Goal: Task Accomplishment & Management: Manage account settings

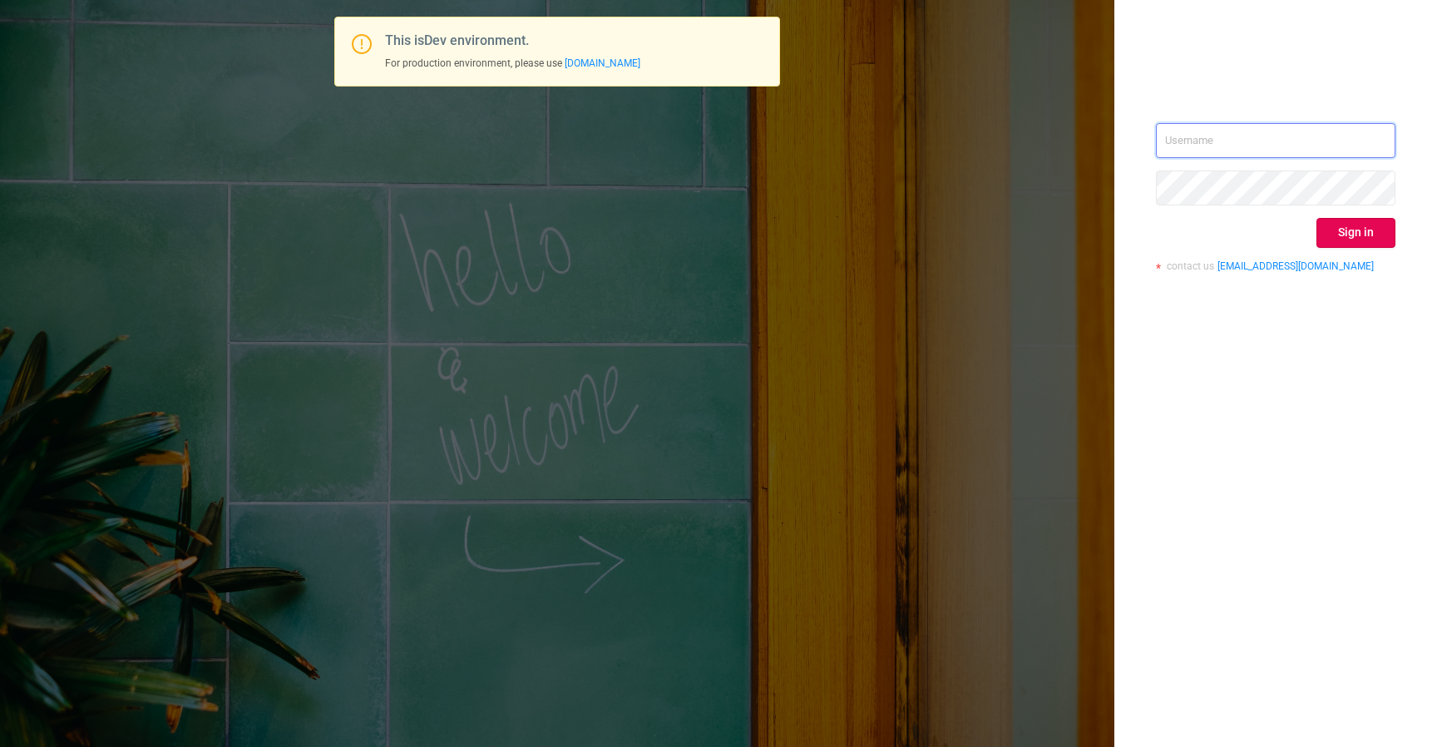
click at [1221, 143] on input "text" at bounding box center [1275, 140] width 239 height 35
type input "izdrnja@mediaocean.com"
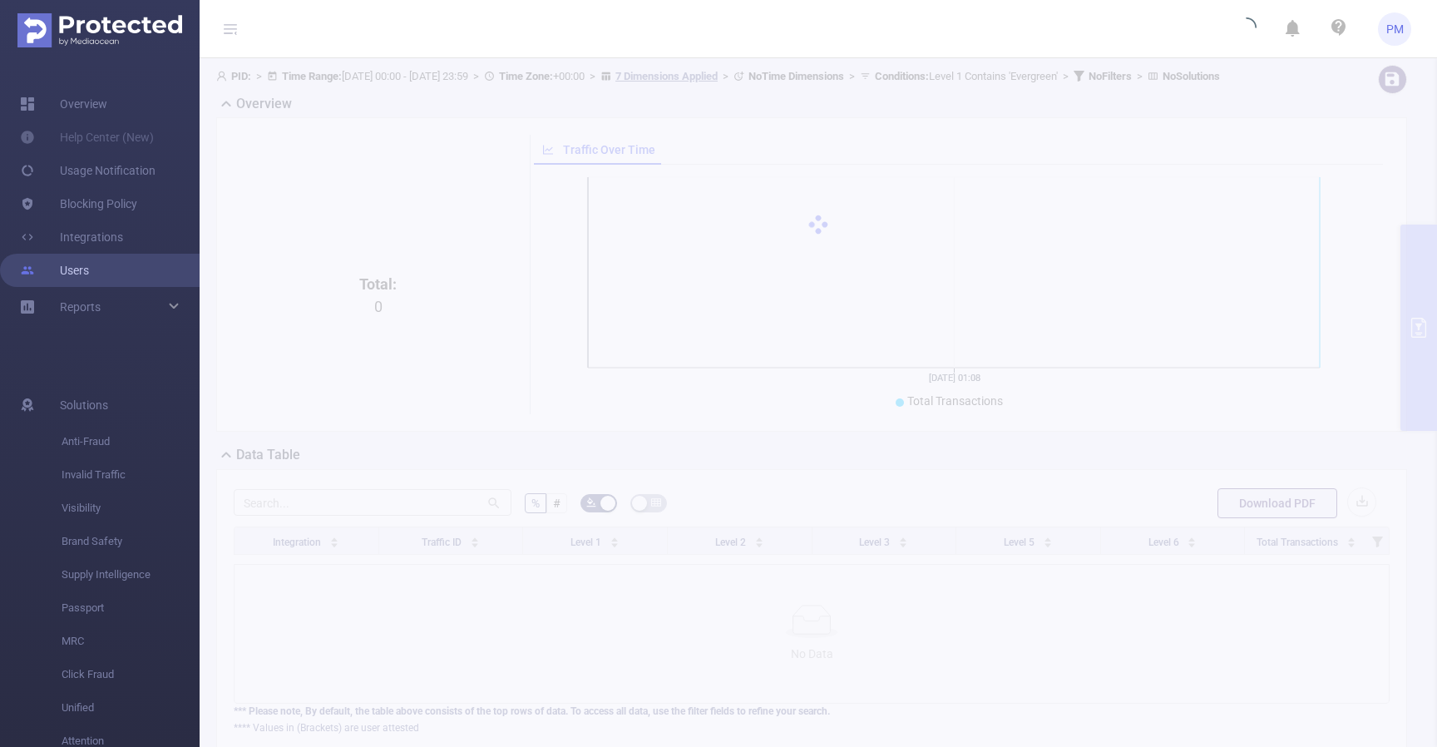
click at [89, 274] on link "Users" at bounding box center [54, 270] width 69 height 33
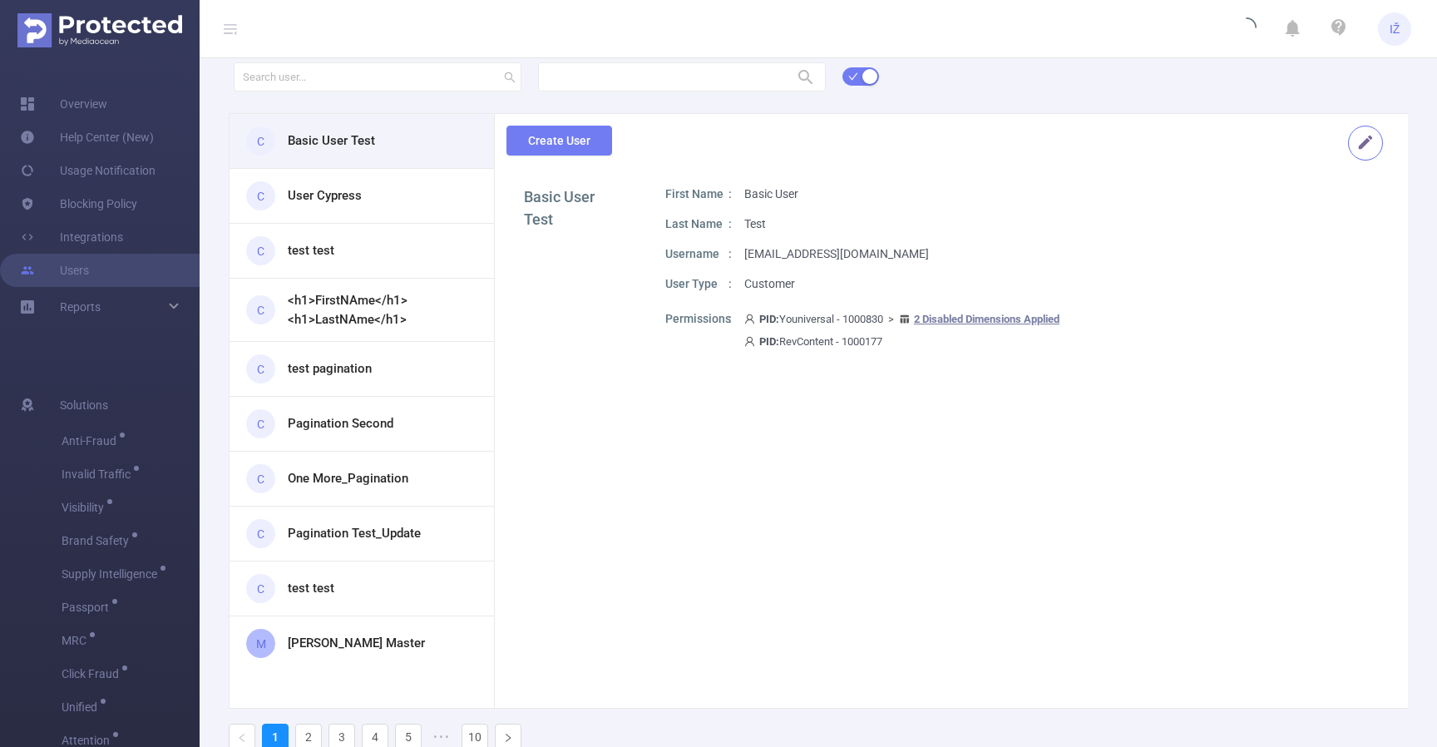
click at [1360, 141] on button "button" at bounding box center [1365, 143] width 35 height 35
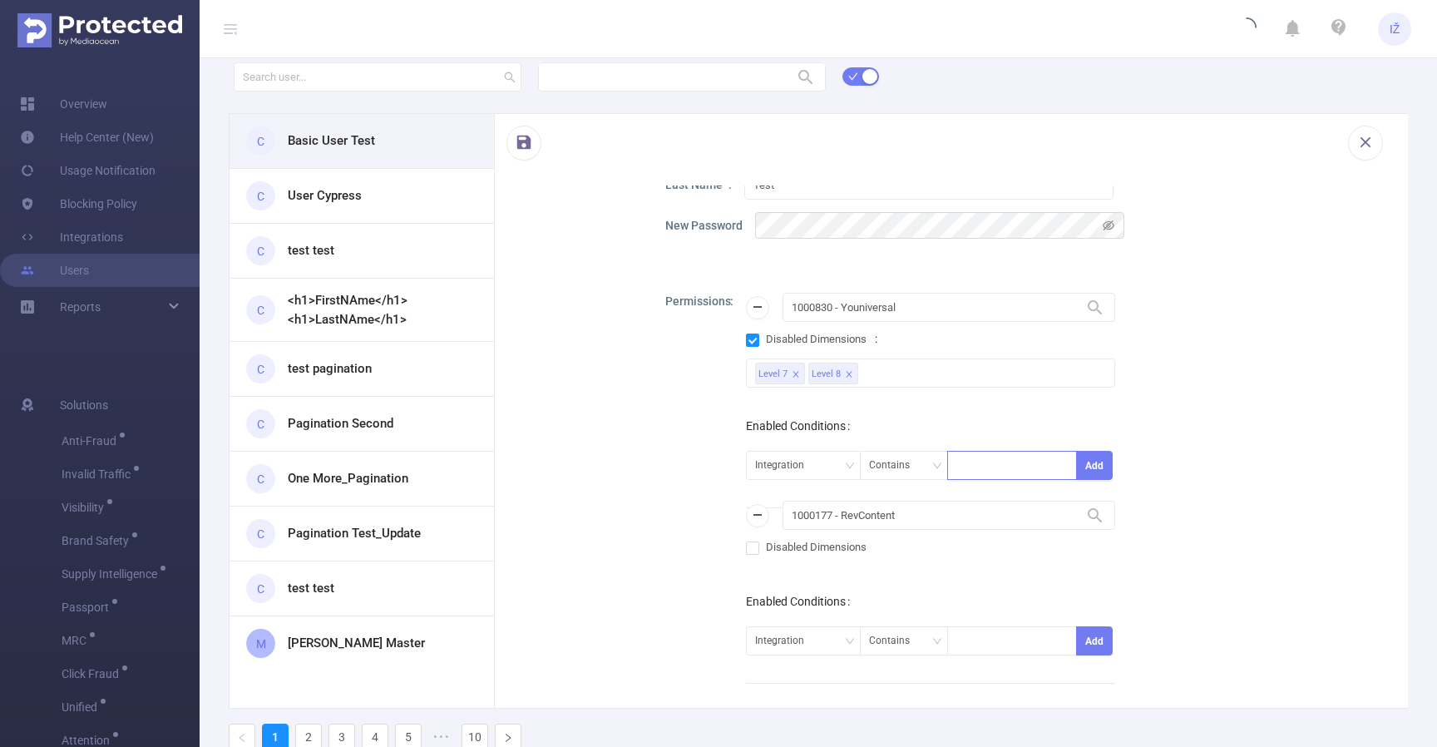
click at [1006, 471] on div at bounding box center [1011, 465] width 111 height 27
type input "sdfs"
click at [1076, 468] on button "Add" at bounding box center [1094, 465] width 37 height 29
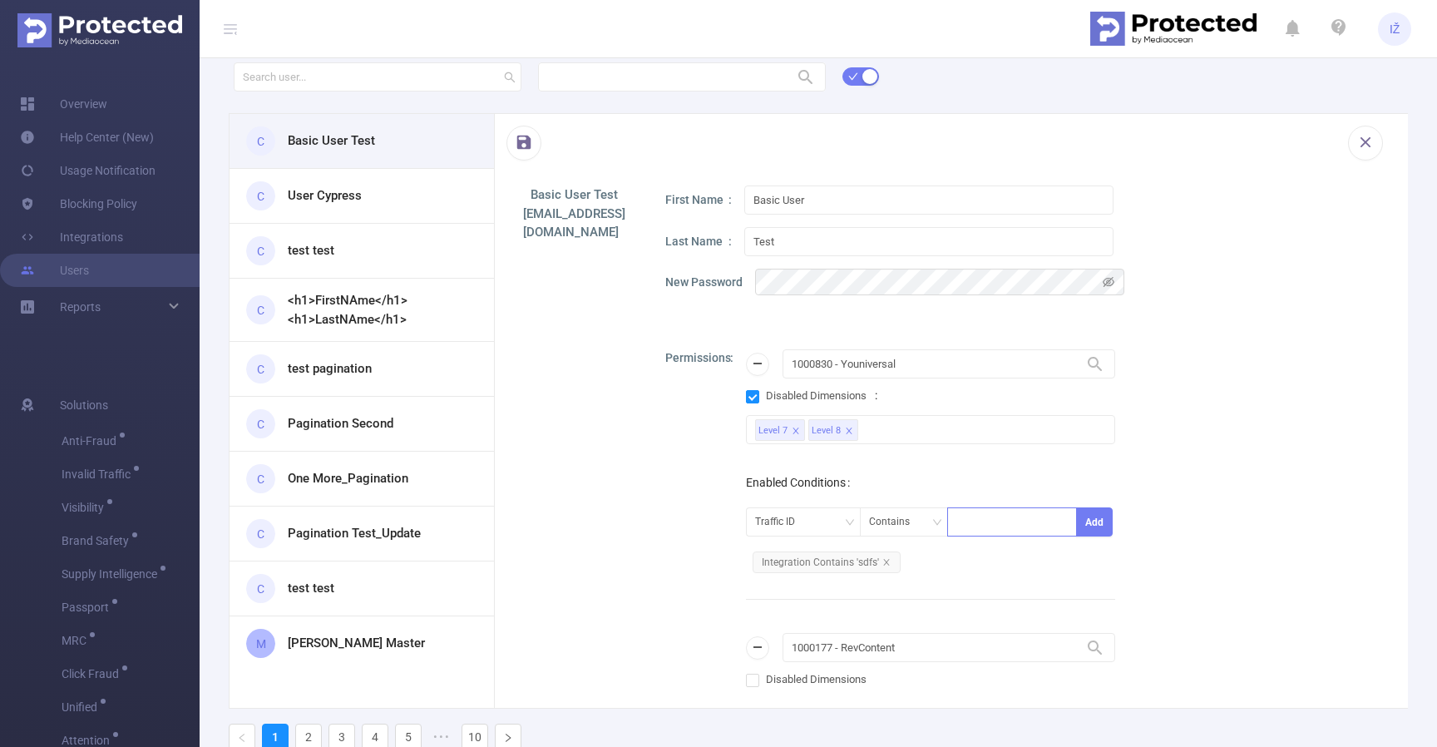
click at [989, 531] on div at bounding box center [1011, 521] width 111 height 27
type input "asdfaffsf"
click at [524, 146] on button "button" at bounding box center [523, 143] width 35 height 35
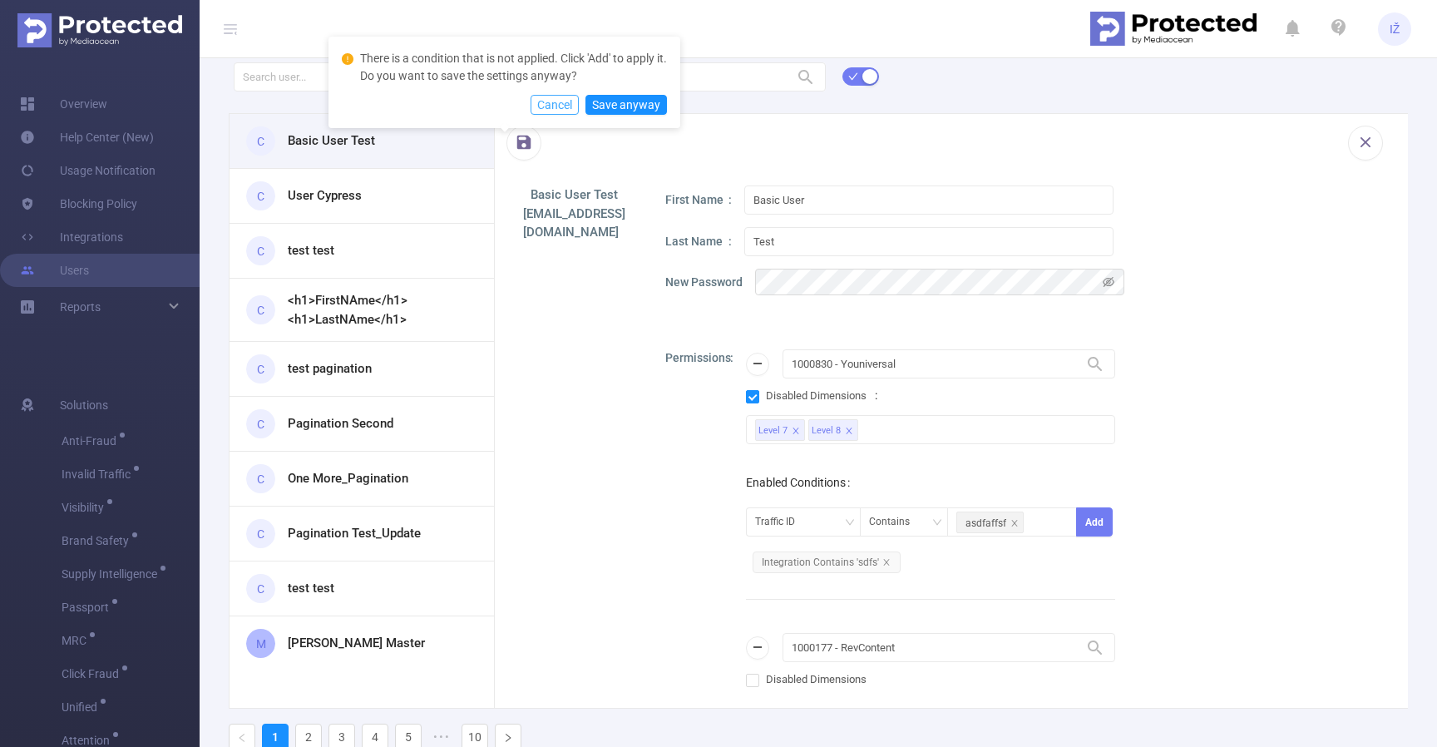
click at [565, 106] on button "Cancel" at bounding box center [555, 105] width 48 height 20
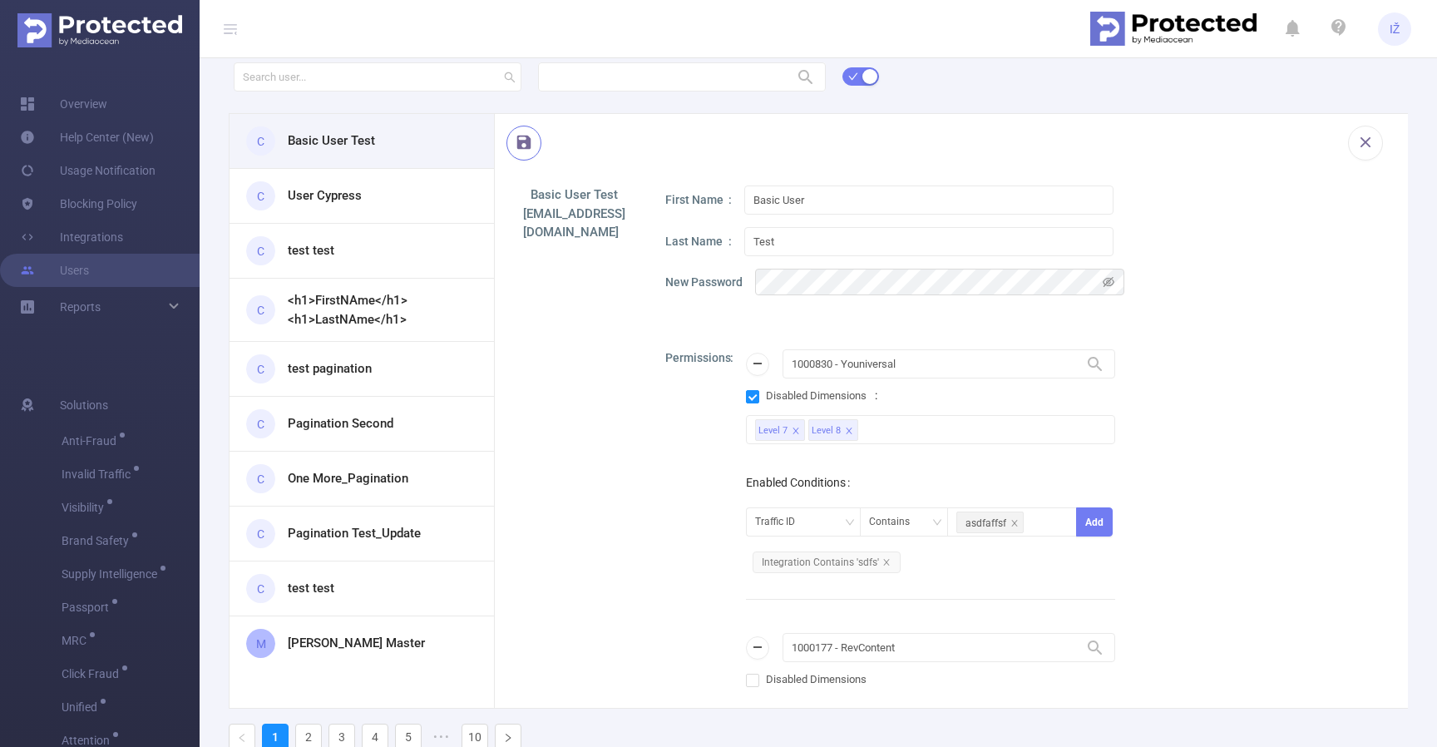
click at [525, 141] on button "button" at bounding box center [523, 143] width 35 height 35
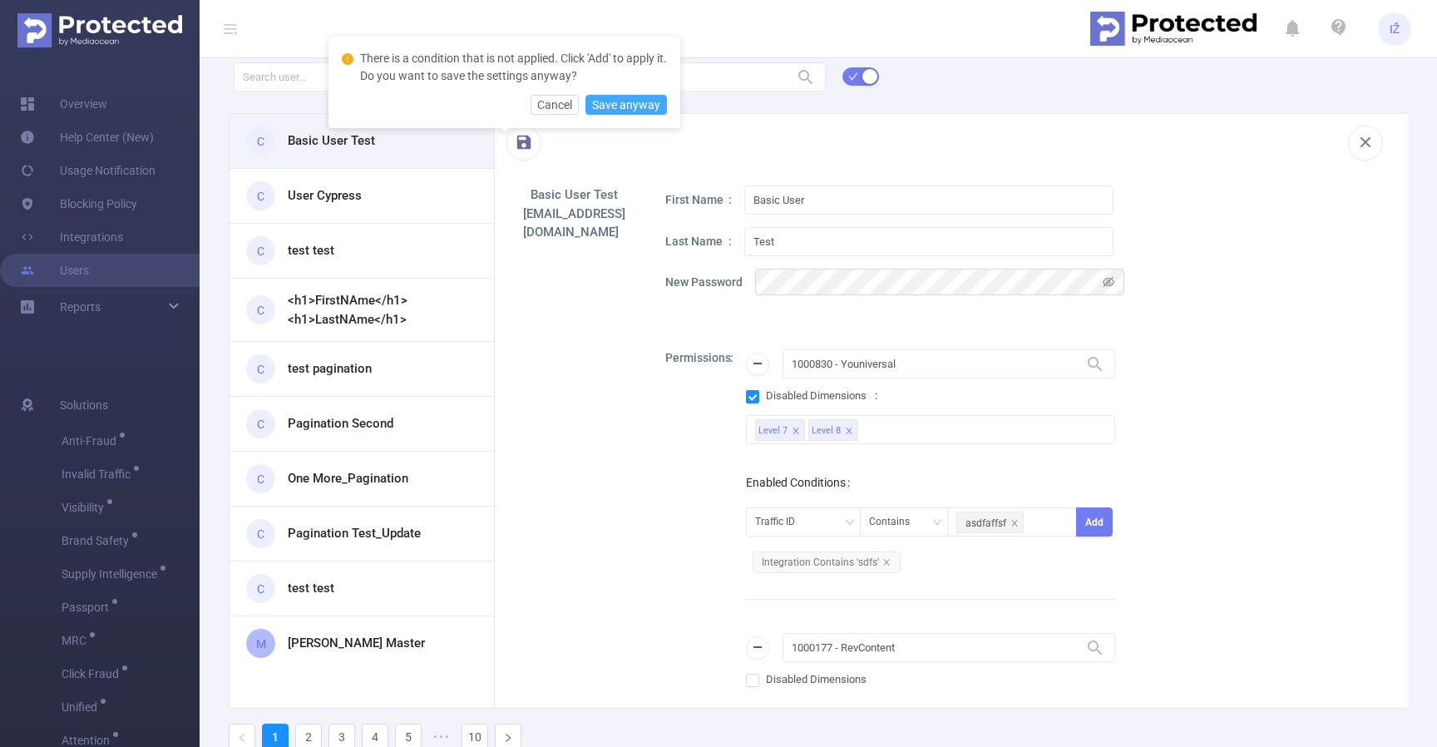
click at [636, 110] on button "Save anyway" at bounding box center [625, 105] width 81 height 20
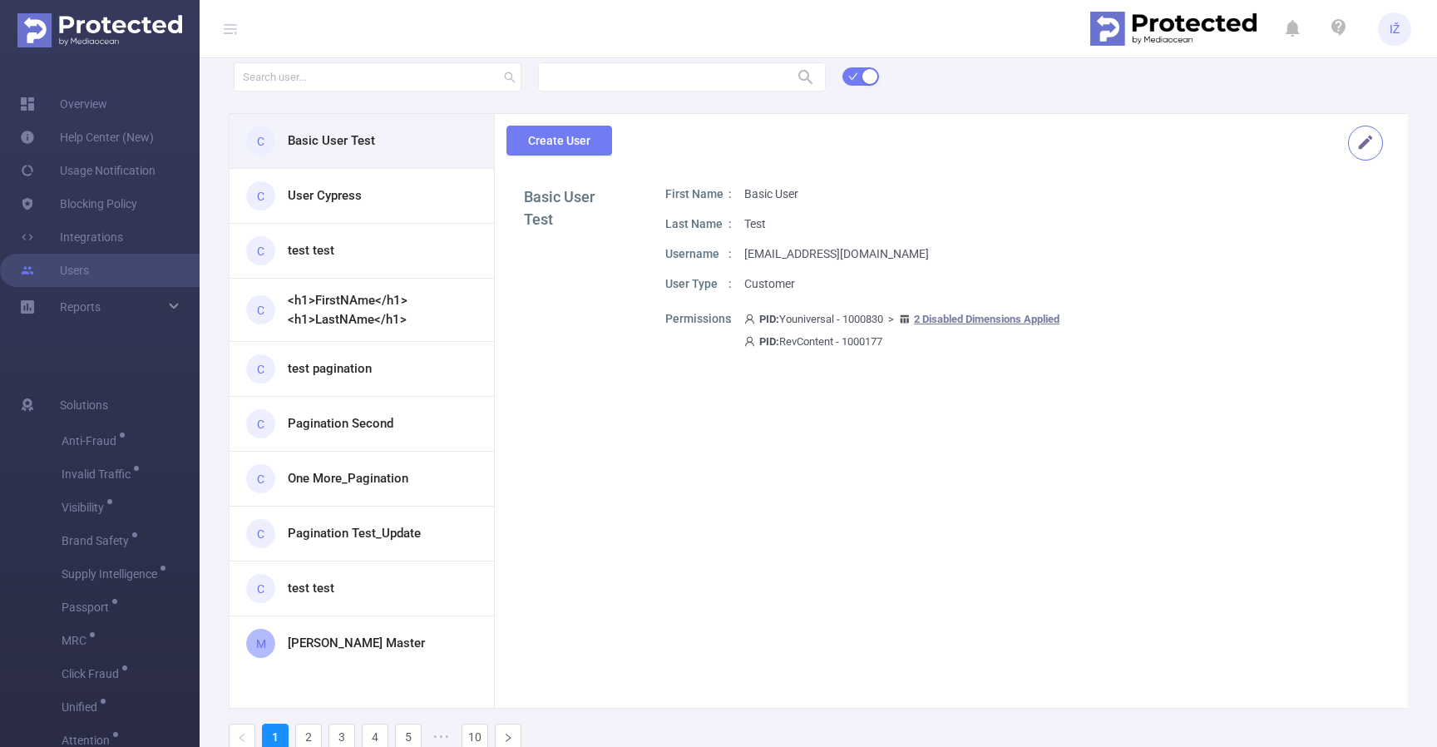
click at [1361, 143] on button "button" at bounding box center [1365, 143] width 35 height 35
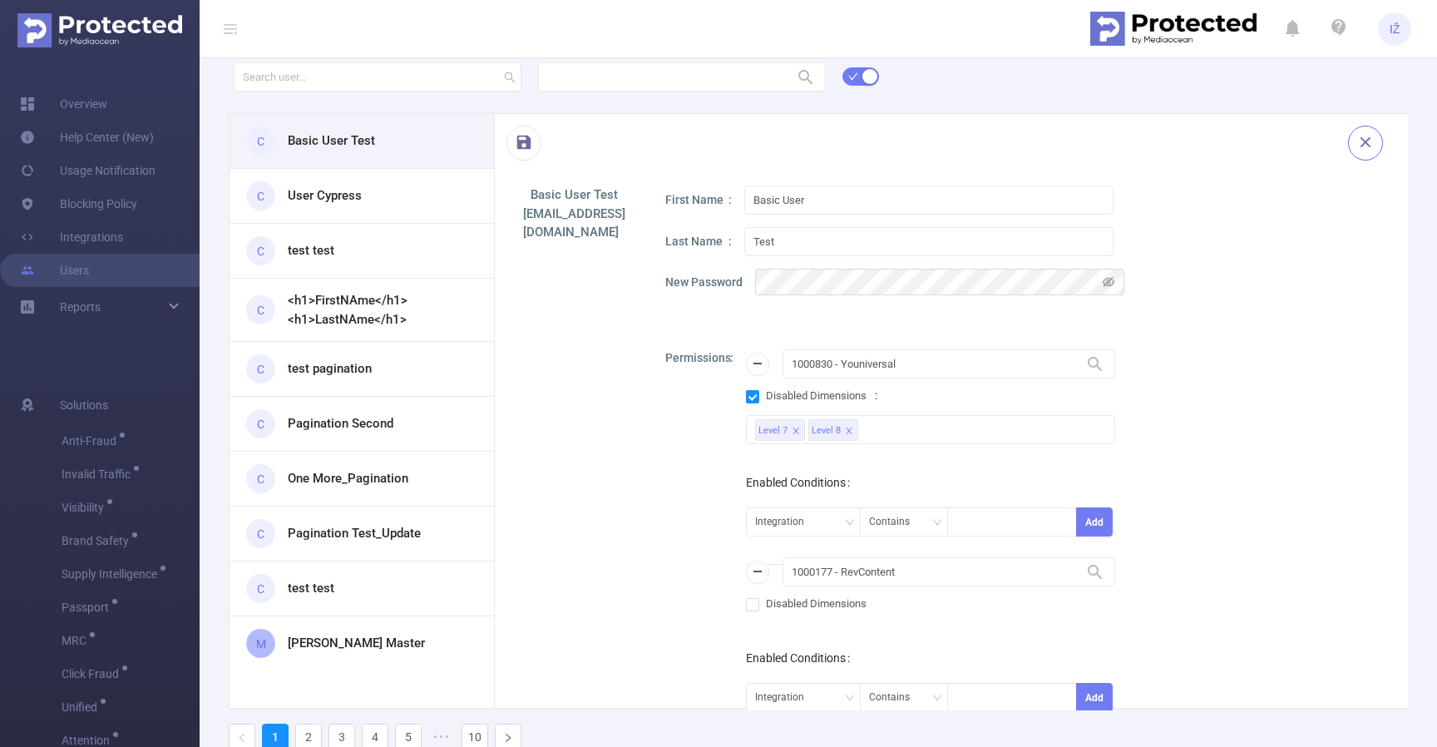
click at [1360, 145] on button "button" at bounding box center [1365, 143] width 35 height 35
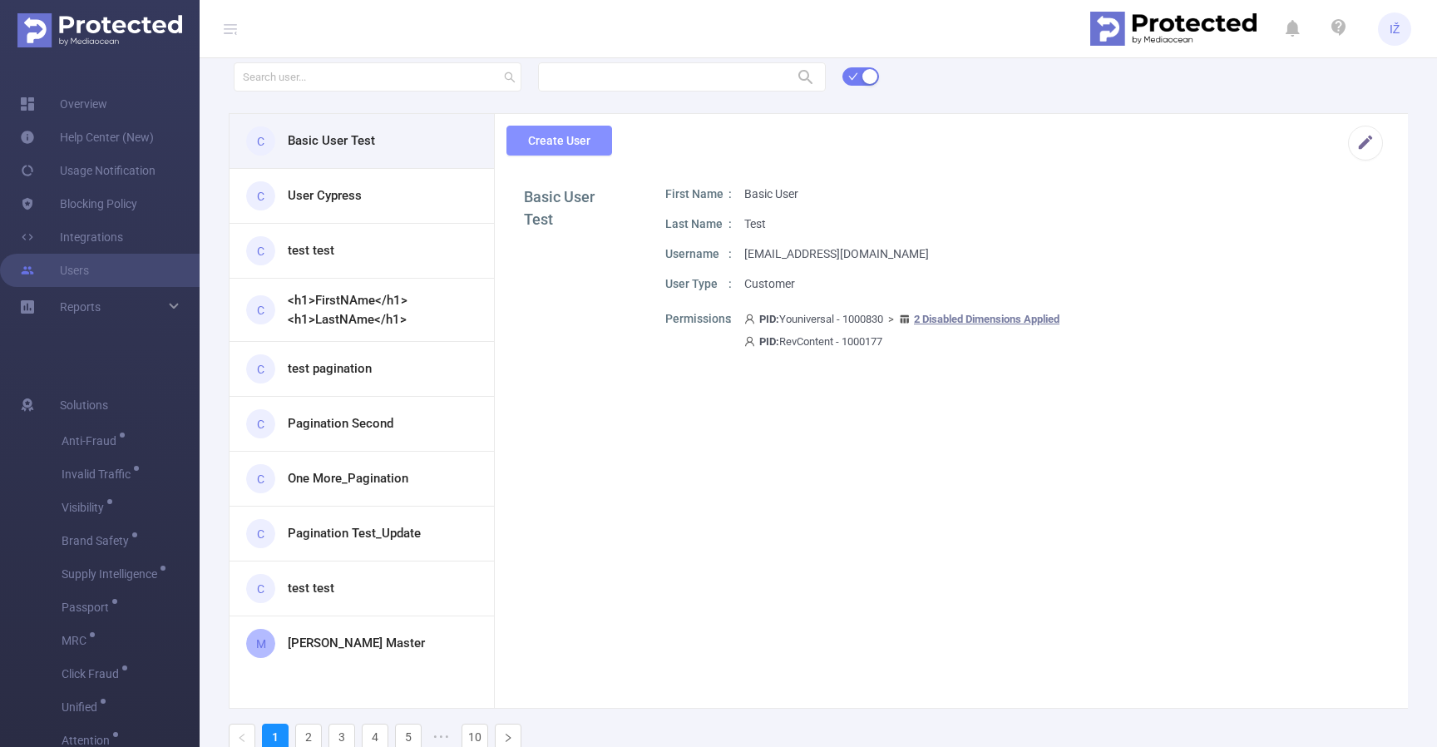
click at [589, 151] on button "Create User" at bounding box center [559, 141] width 106 height 30
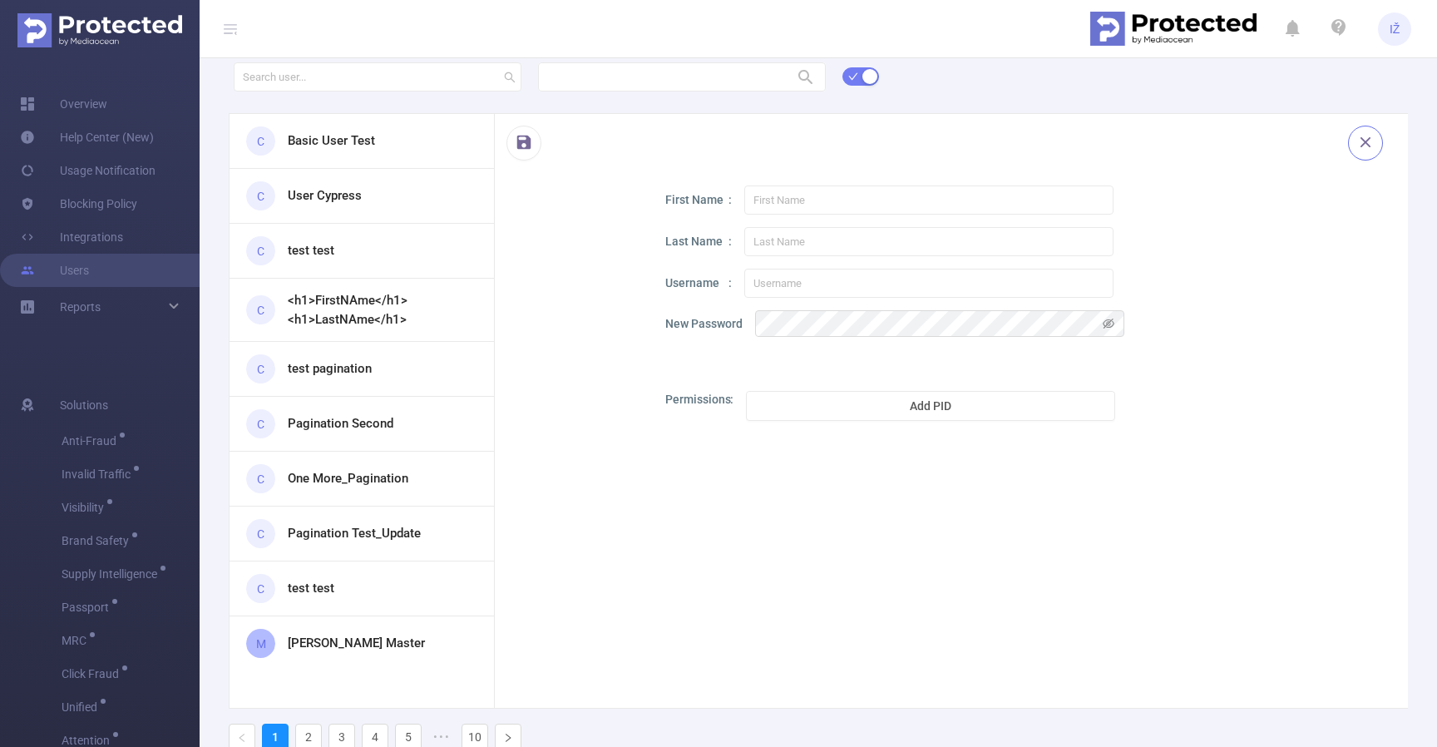
click at [1360, 140] on button "button" at bounding box center [1365, 143] width 35 height 35
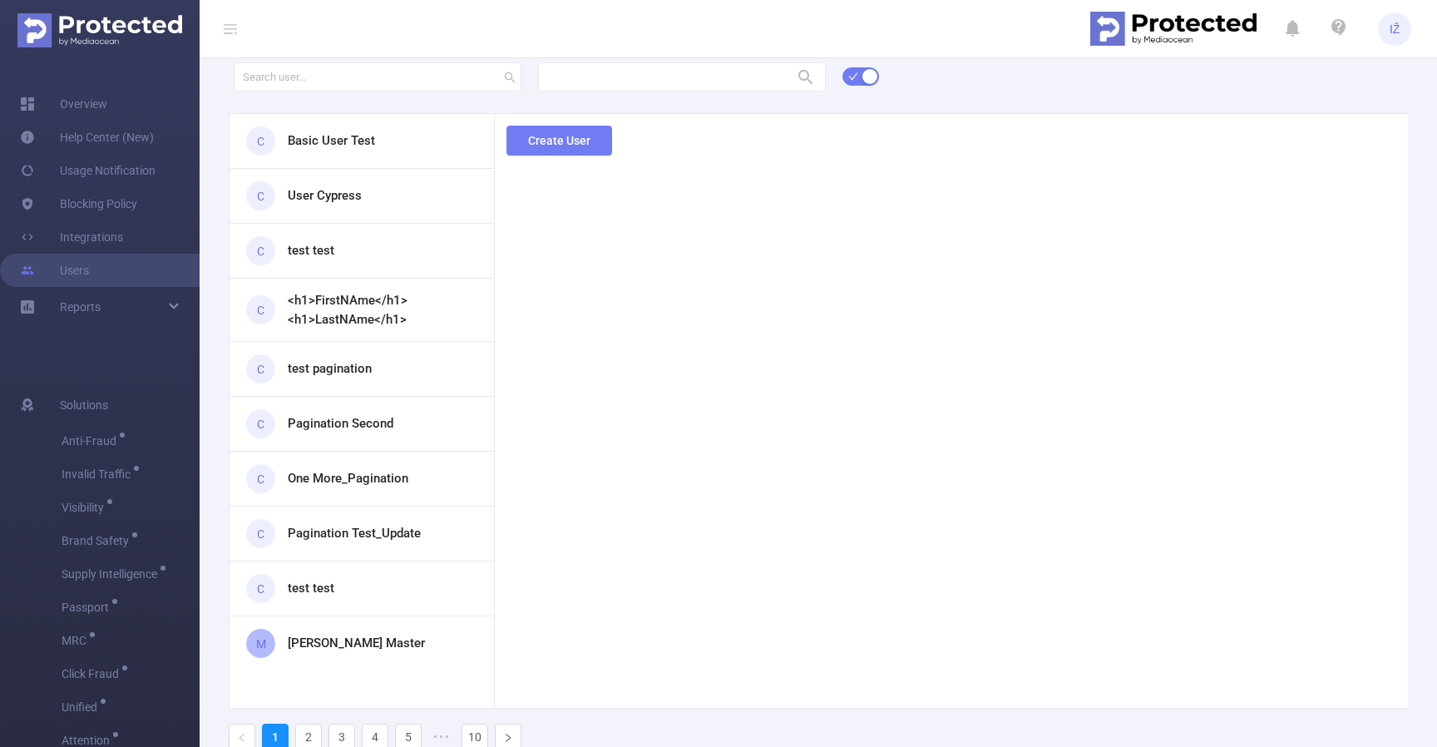
click at [341, 200] on h3 "User Cypress" at bounding box center [325, 195] width 74 height 19
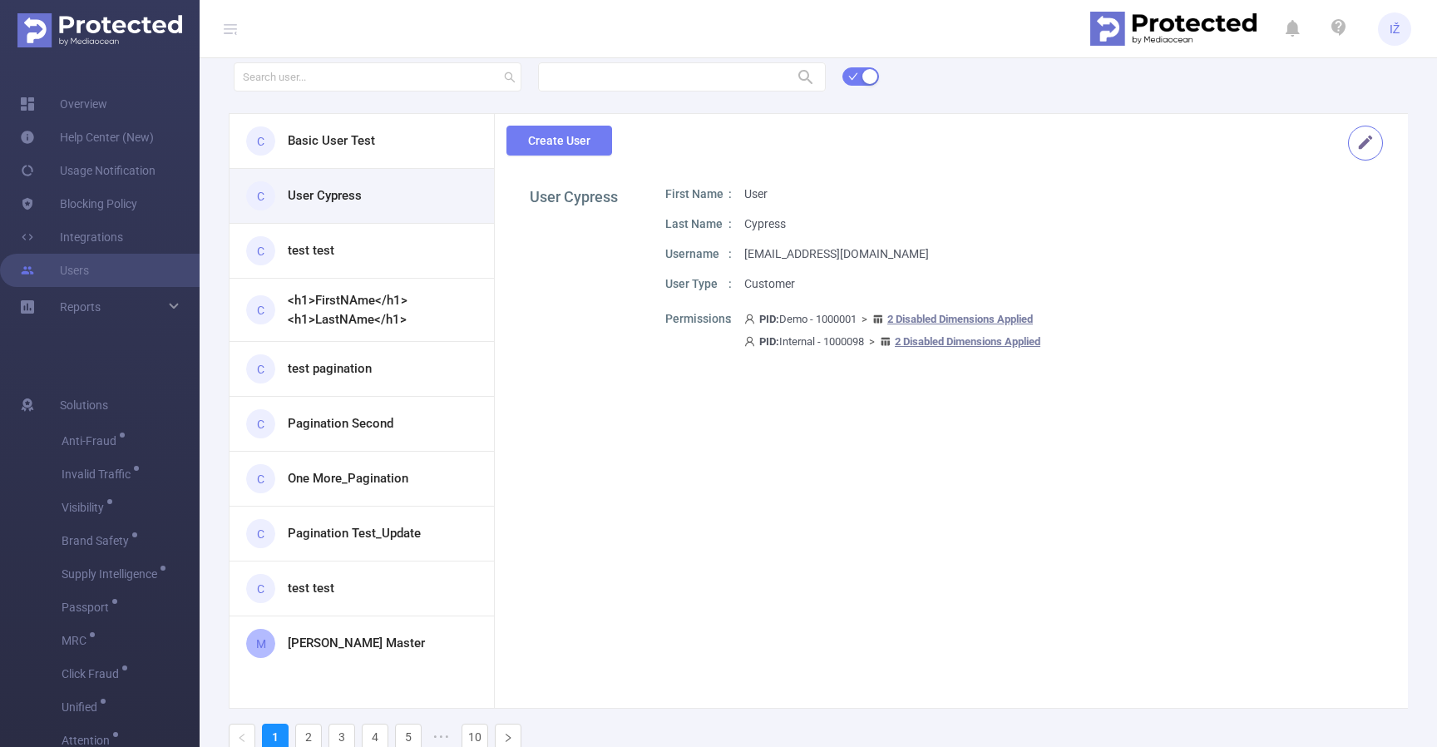
click at [1348, 152] on button "button" at bounding box center [1365, 143] width 35 height 35
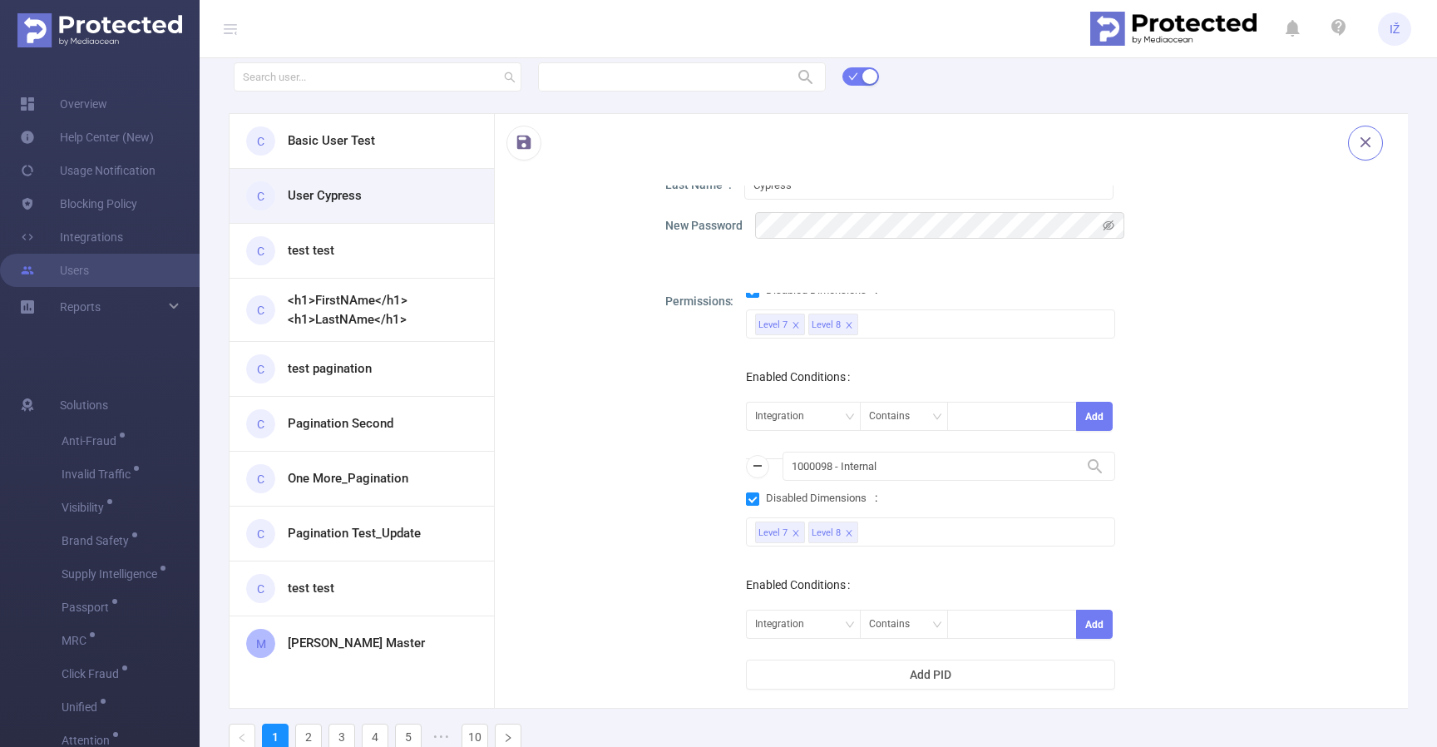
scroll to position [208, 0]
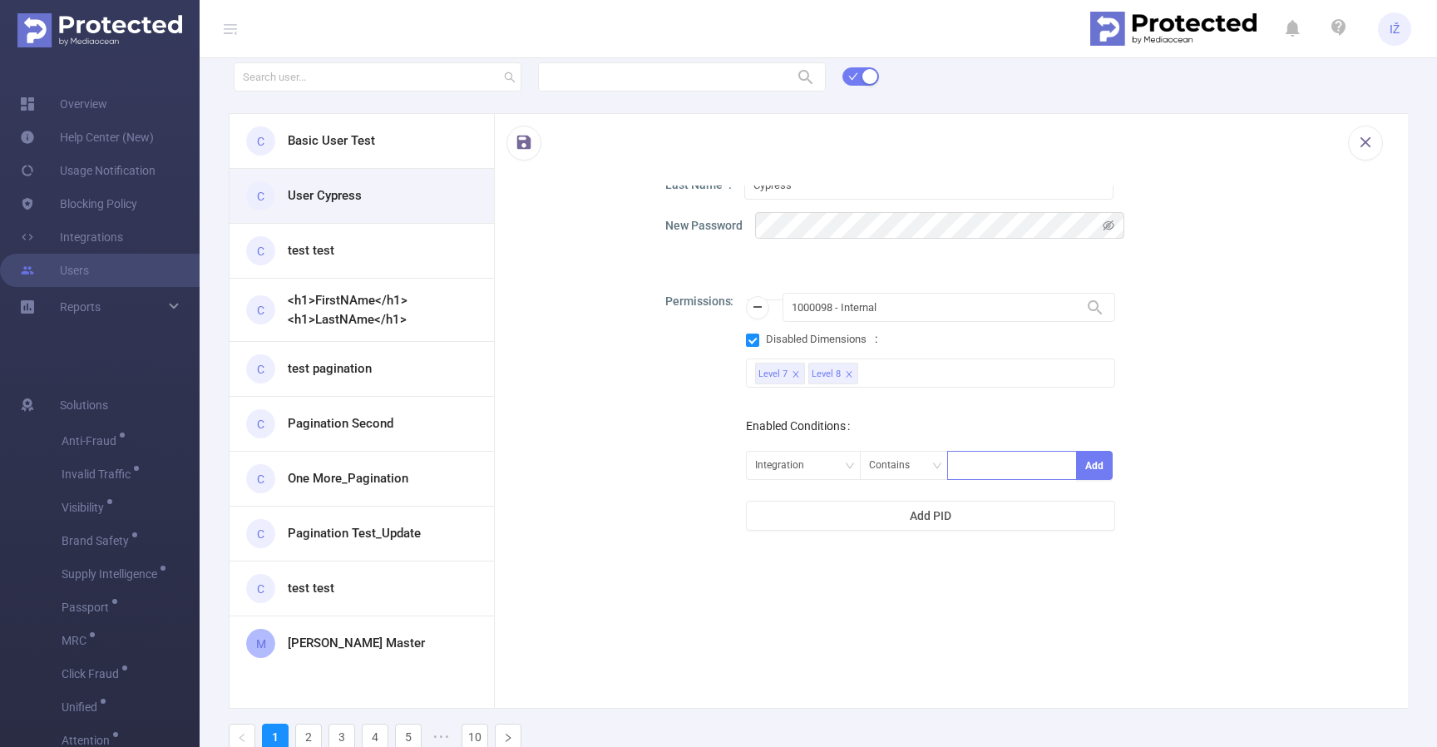
click at [974, 470] on div at bounding box center [1011, 465] width 111 height 27
type input "sdfsfsdfsf"
click at [1084, 469] on button "Add" at bounding box center [1094, 465] width 37 height 29
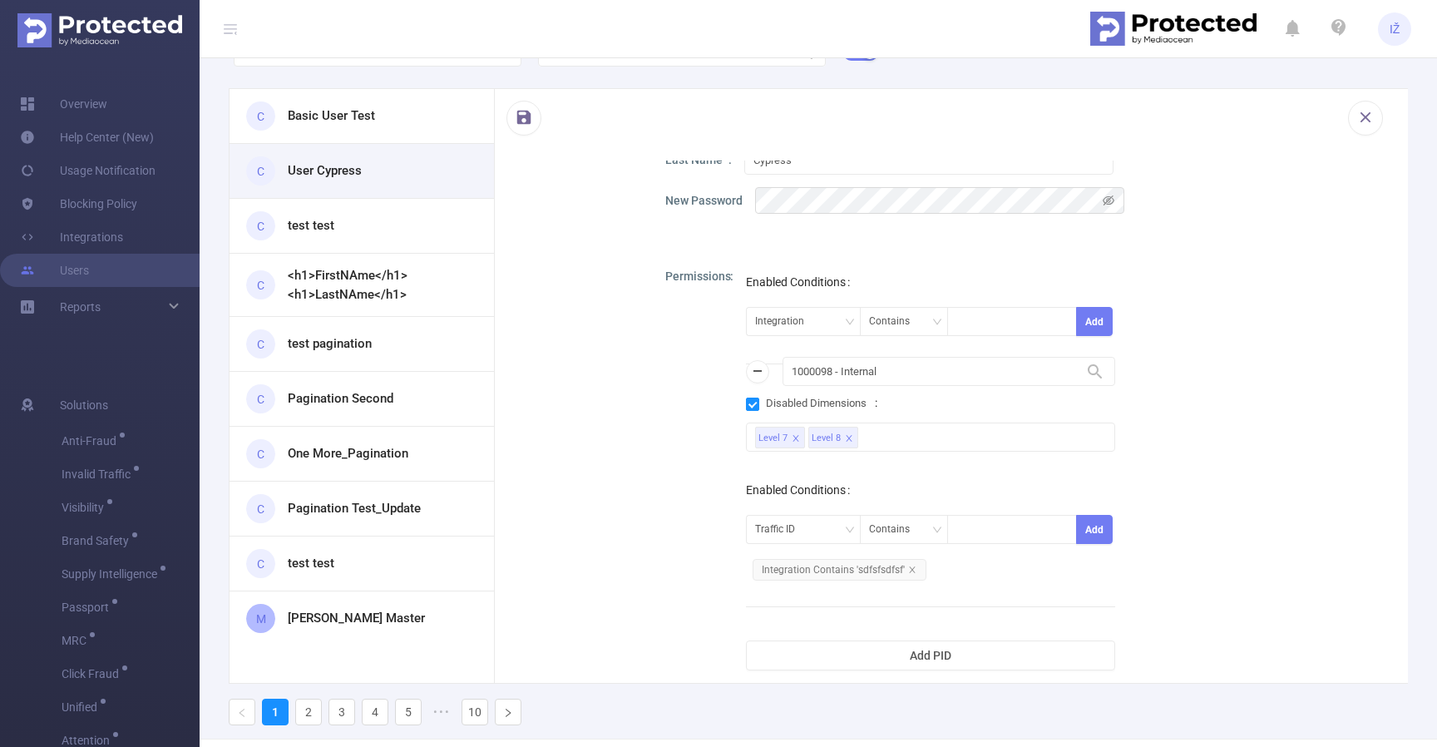
scroll to position [87, 0]
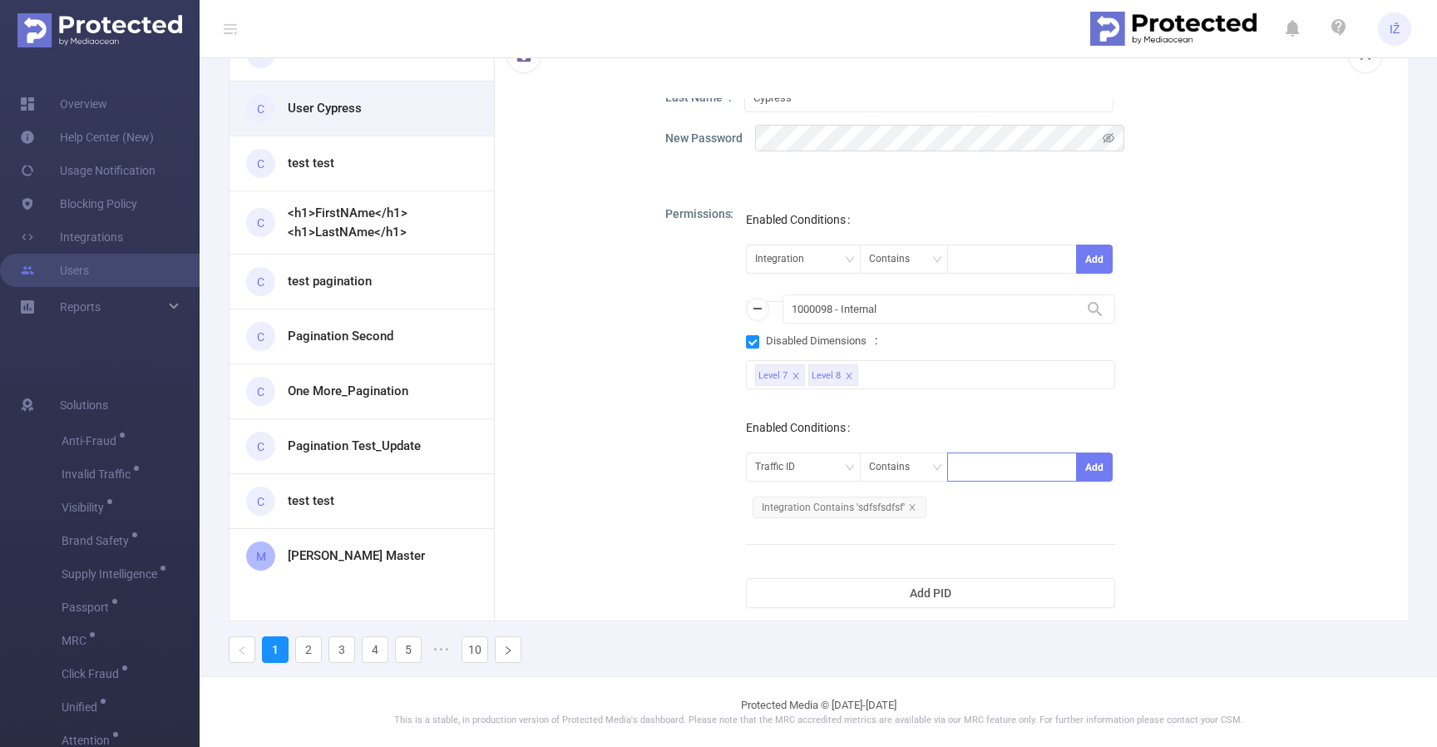
click at [996, 460] on div at bounding box center [1011, 466] width 111 height 27
type input "asdad"
click at [1080, 469] on button "Add" at bounding box center [1094, 466] width 37 height 29
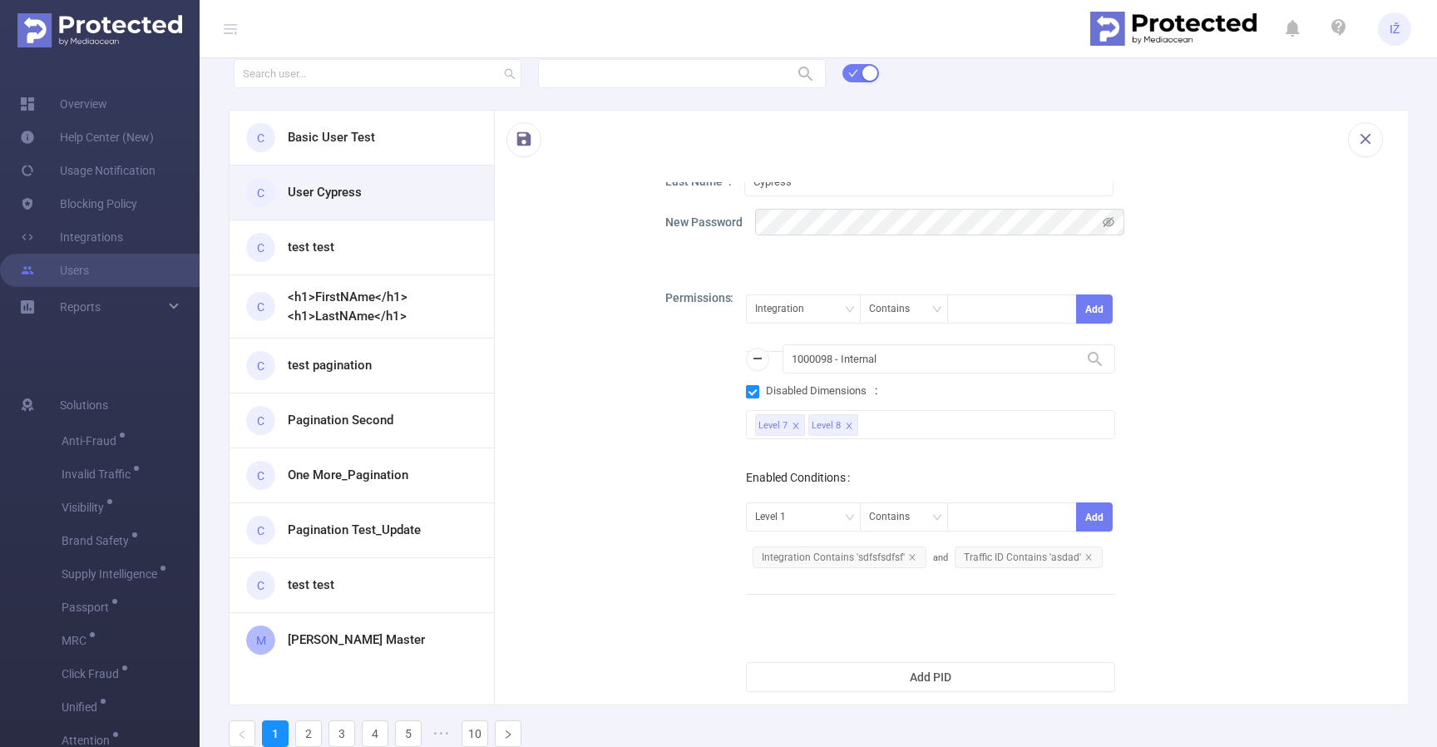
scroll to position [0, 0]
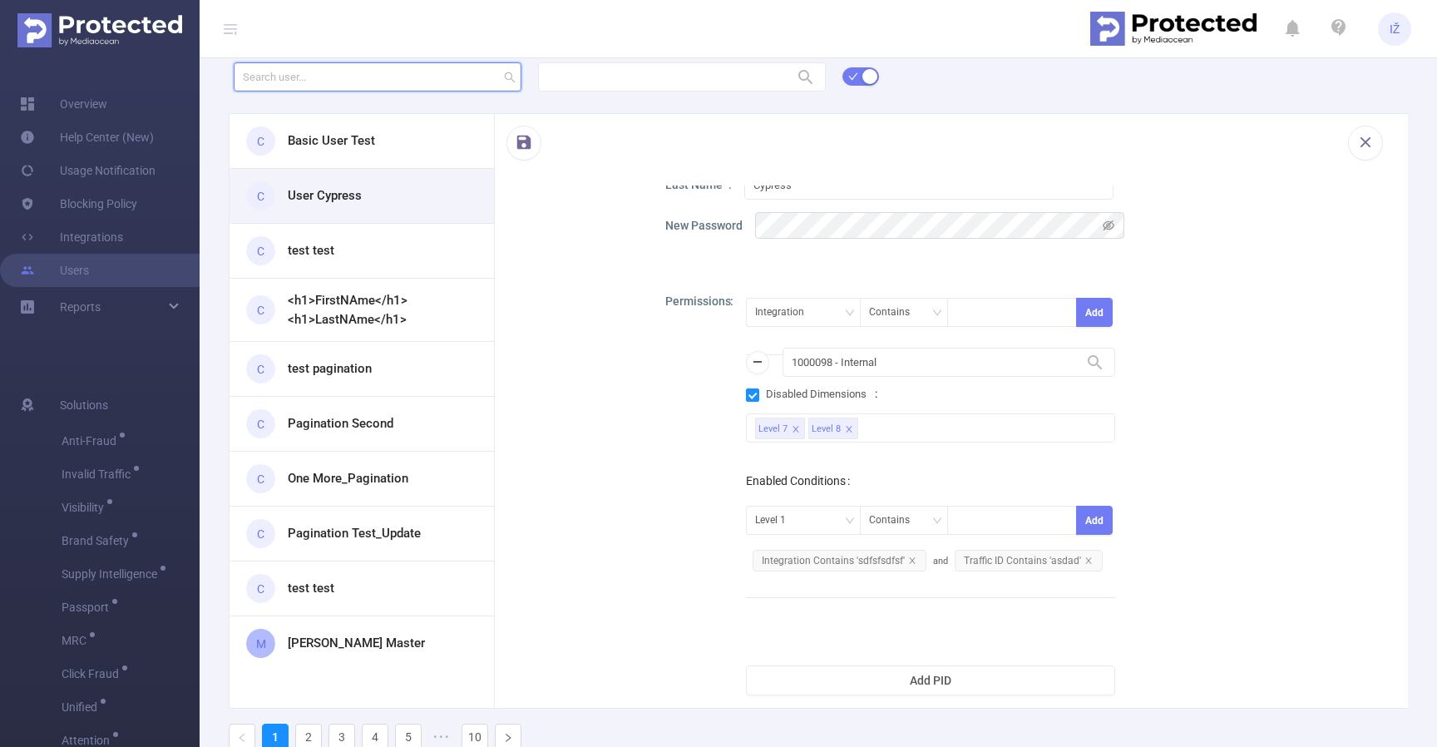
click at [369, 82] on input "text" at bounding box center [378, 76] width 288 height 29
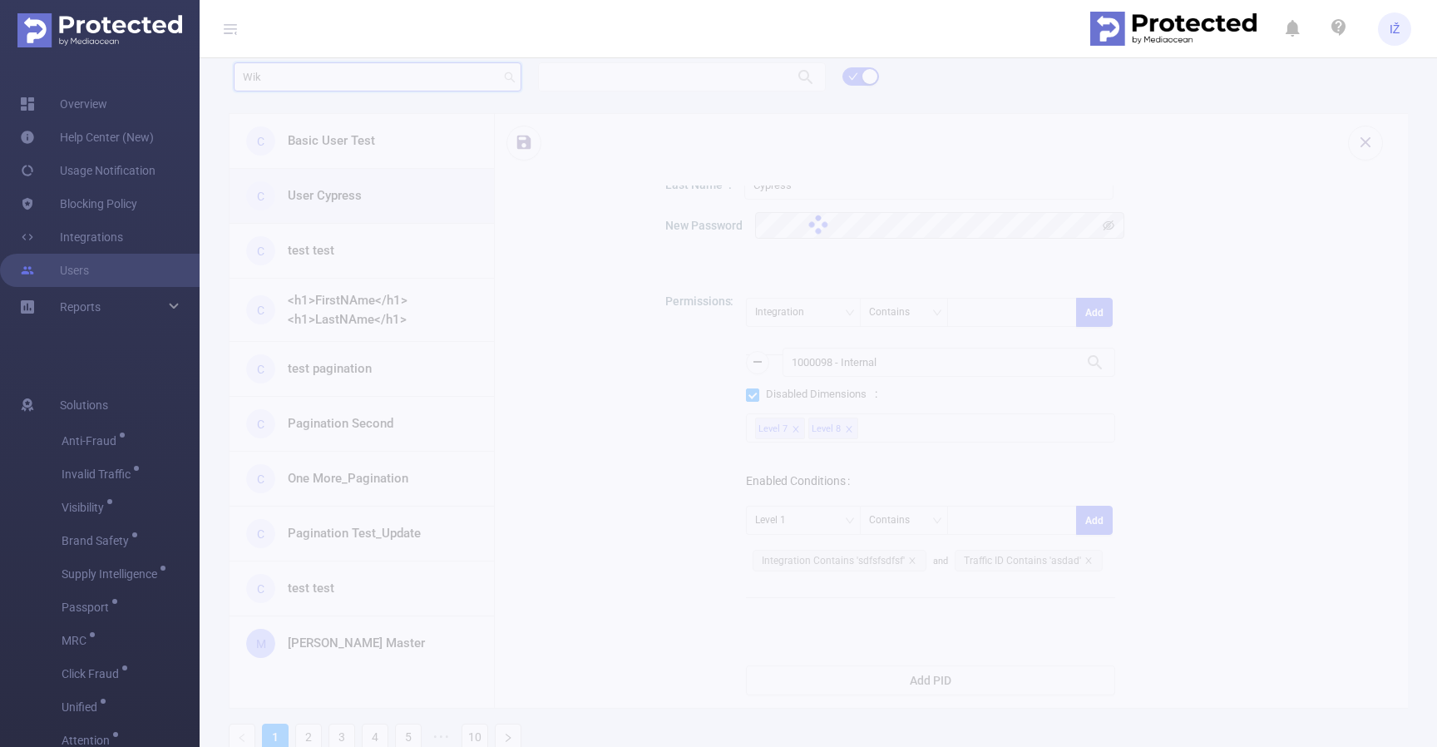
type input "wik"
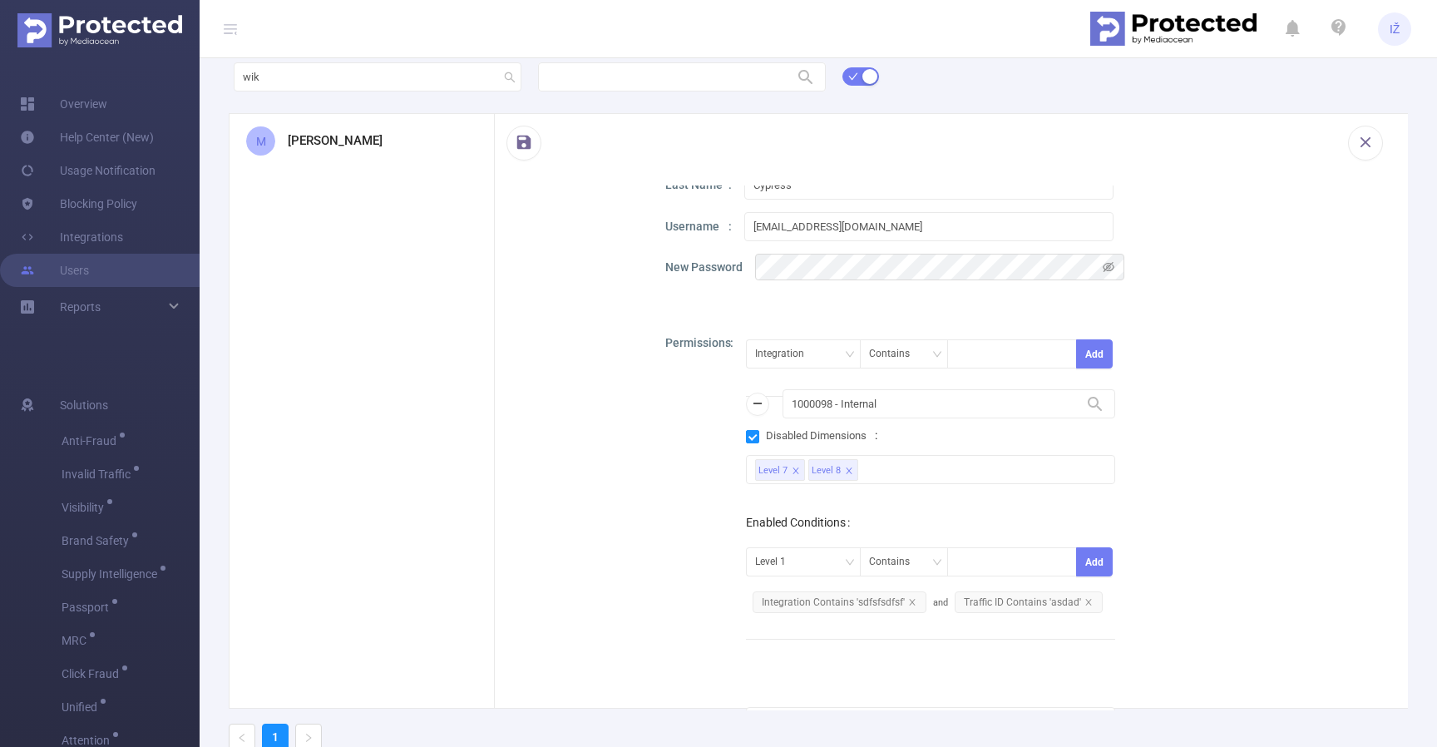
click at [392, 143] on div "M Wiktor Mazur" at bounding box center [361, 141] width 264 height 54
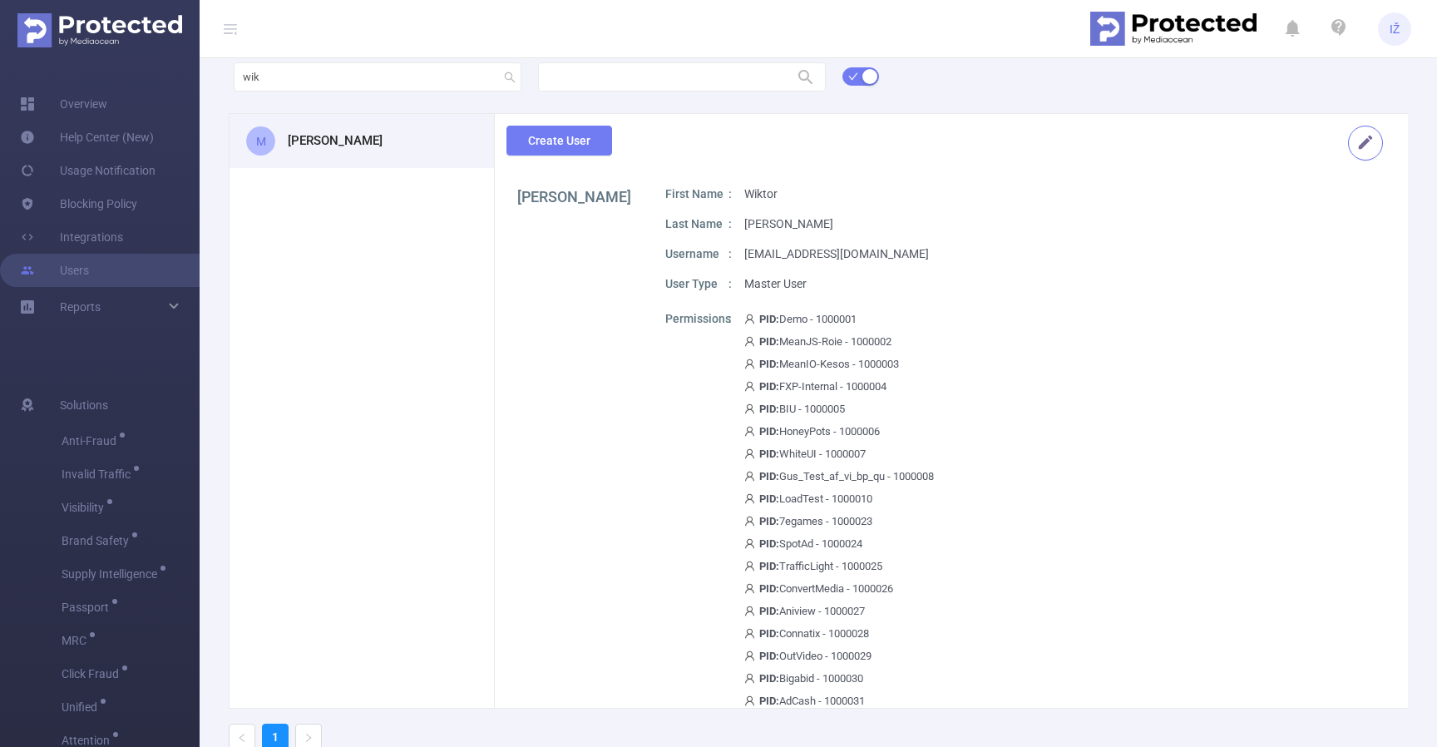
click at [1355, 137] on button "button" at bounding box center [1365, 143] width 35 height 35
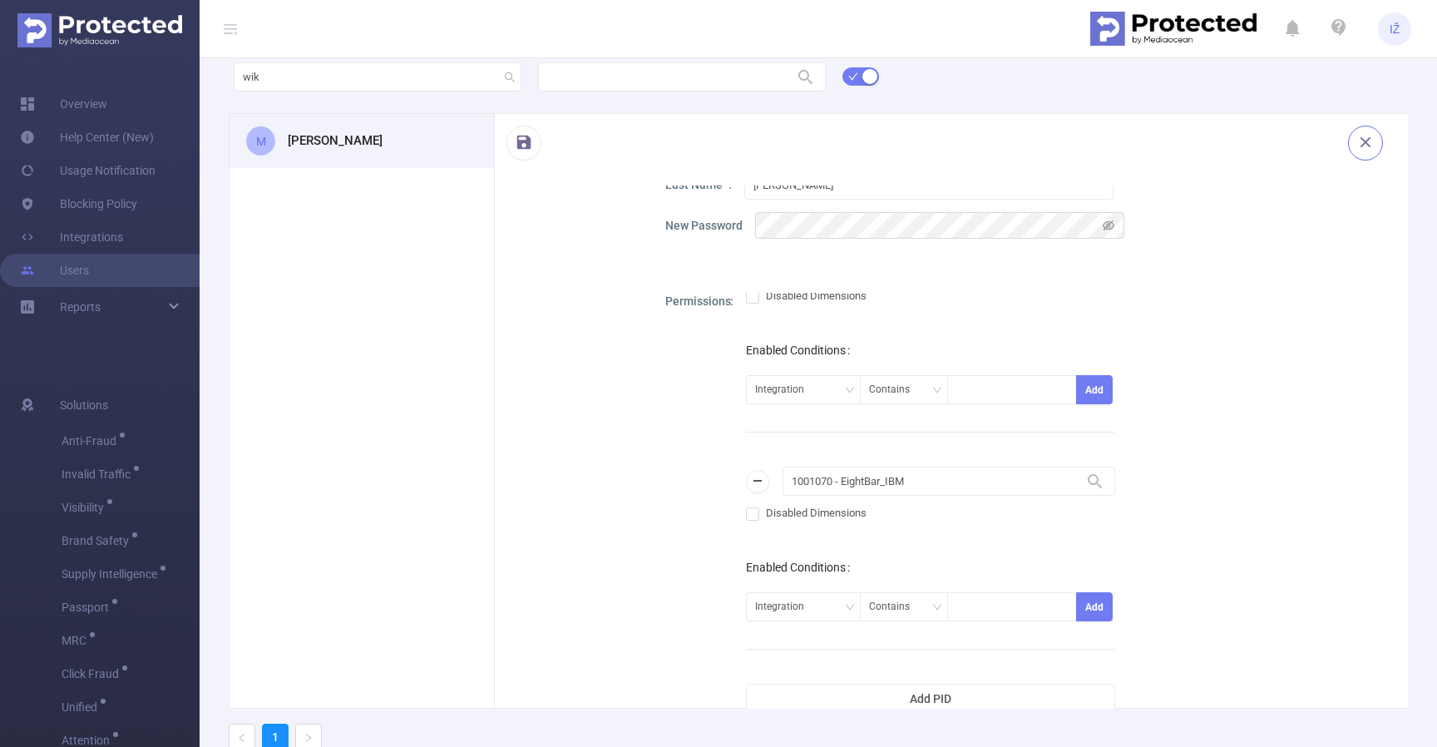
scroll to position [198741, 0]
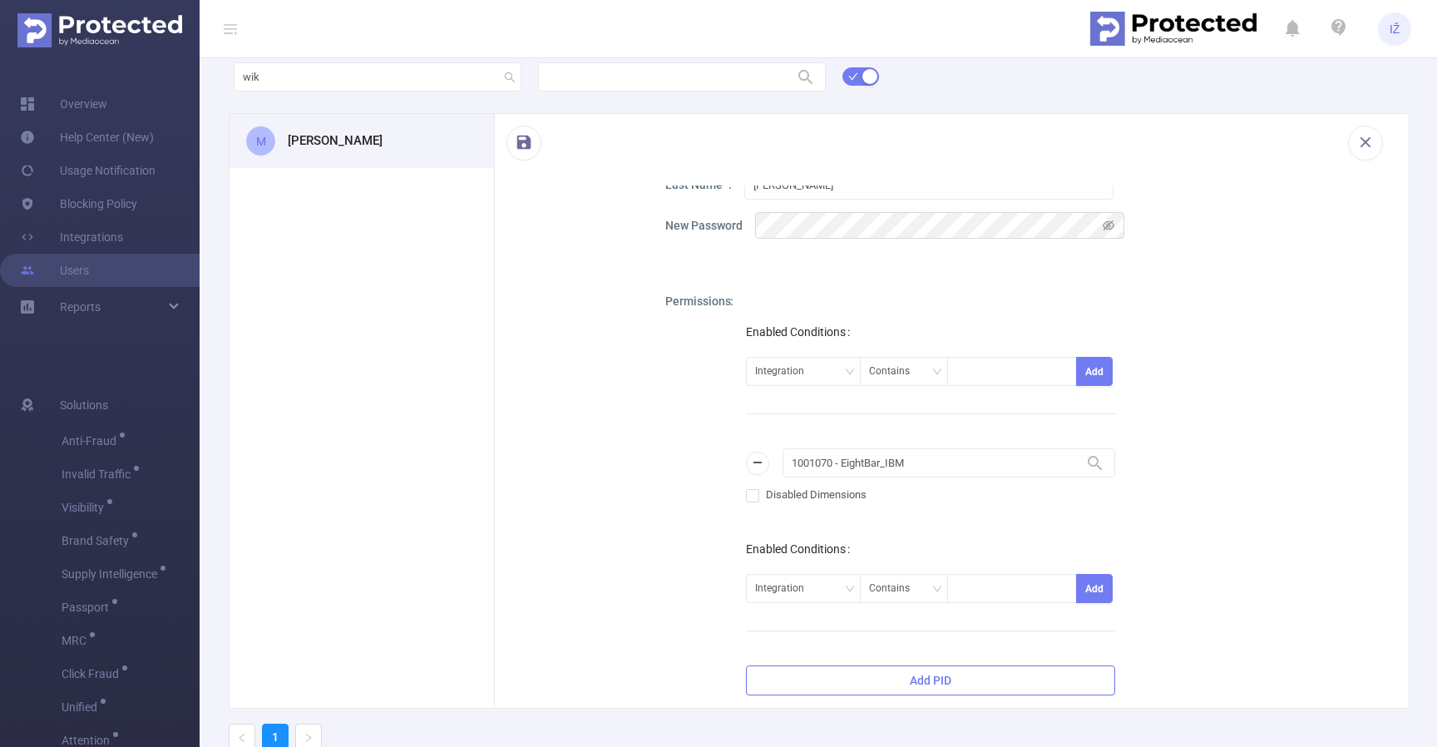
click at [959, 676] on button "Add PID" at bounding box center [930, 680] width 369 height 30
click at [1187, 191] on div "Last Name Mazur" at bounding box center [1021, 184] width 713 height 29
click at [1365, 146] on button "button" at bounding box center [1365, 143] width 35 height 35
